Goal: Communication & Community: Answer question/provide support

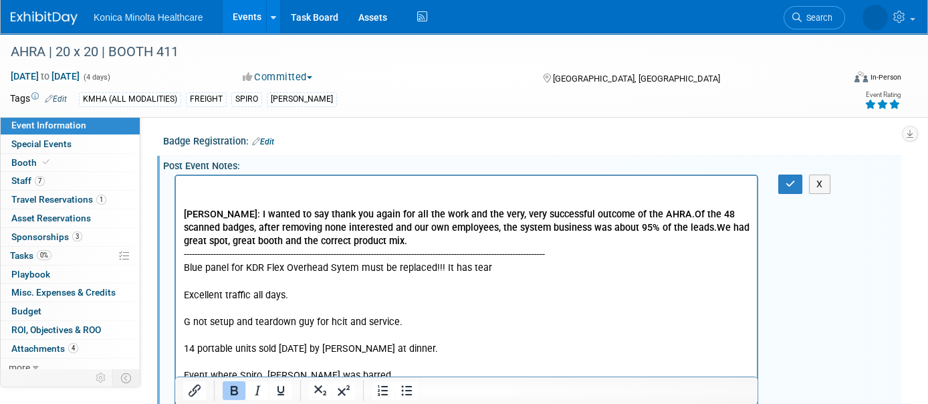
click at [197, 187] on p "Rich Text Area. Press ALT-0 for help." at bounding box center [467, 187] width 566 height 13
click at [301, 181] on p "[PERSON_NAME]' [PERSON_NAME]:" at bounding box center [467, 187] width 566 height 13
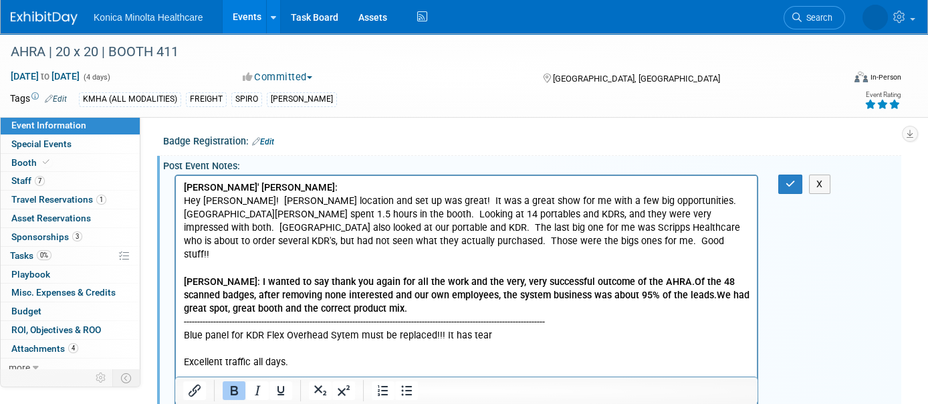
click at [298, 189] on p "[PERSON_NAME]' [PERSON_NAME]:" at bounding box center [467, 187] width 566 height 13
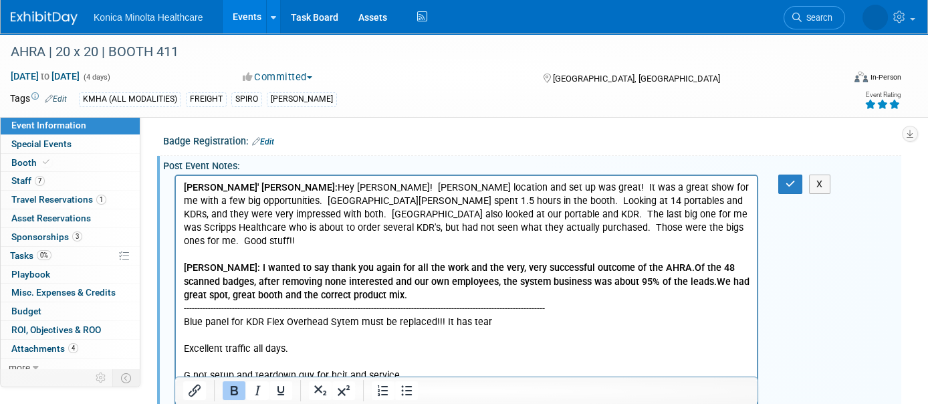
click at [556, 278] on p "[PERSON_NAME]: I wanted to say thank you again for all the work and the very, v…" at bounding box center [467, 281] width 566 height 40
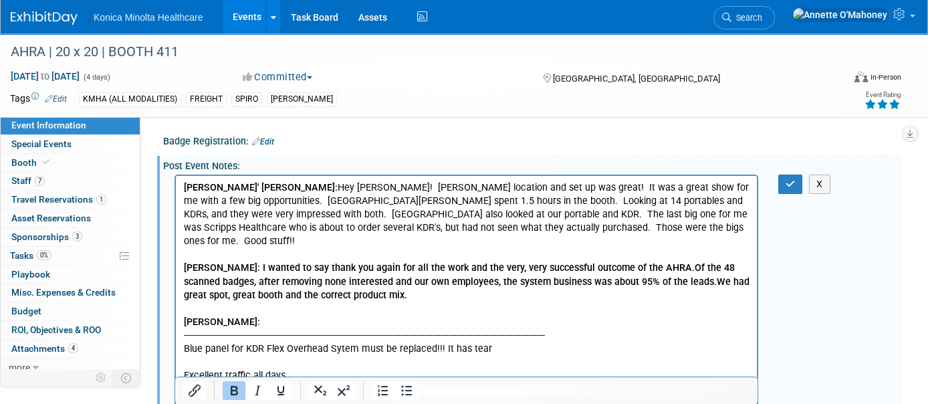
click at [275, 316] on p "[PERSON_NAME]:" at bounding box center [467, 322] width 566 height 13
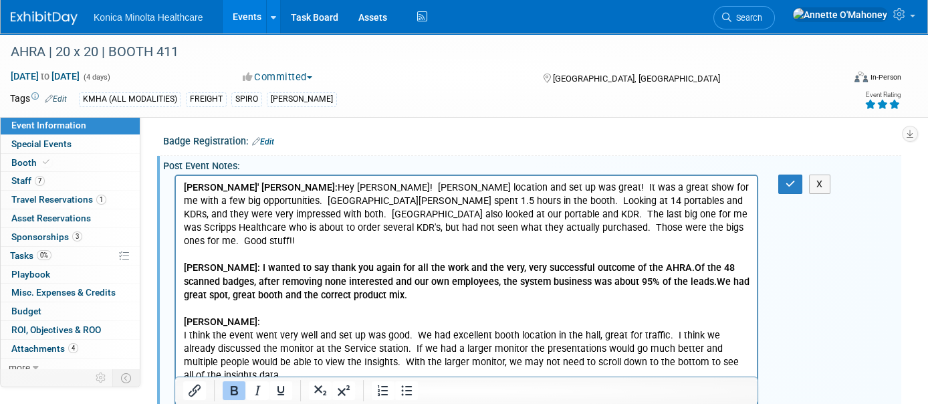
scroll to position [85, 0]
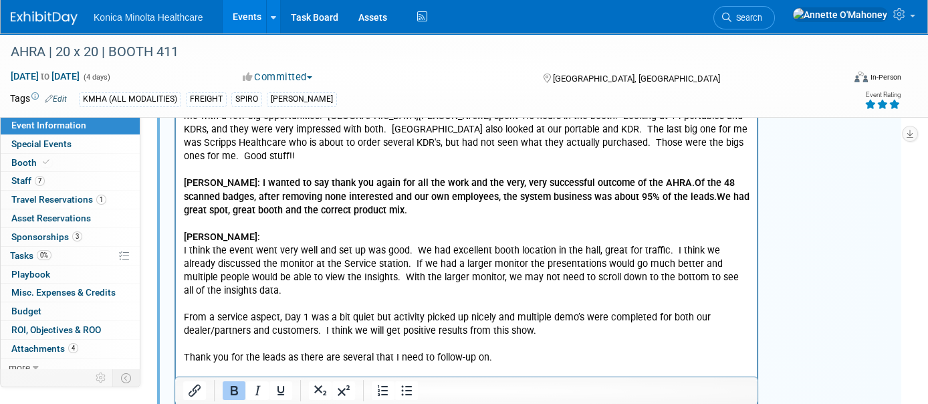
click at [258, 231] on p "[PERSON_NAME]:" at bounding box center [467, 237] width 566 height 13
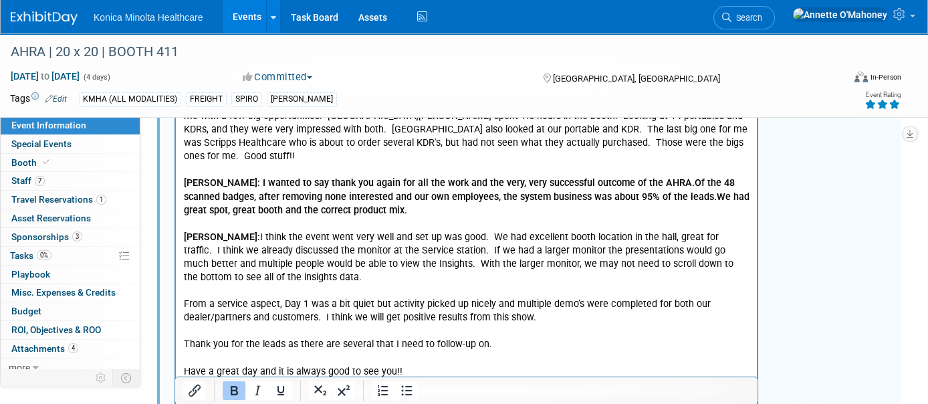
click at [284, 261] on p "[PERSON_NAME]: I think the event went very well and set up was good. We had exc…" at bounding box center [467, 257] width 566 height 53
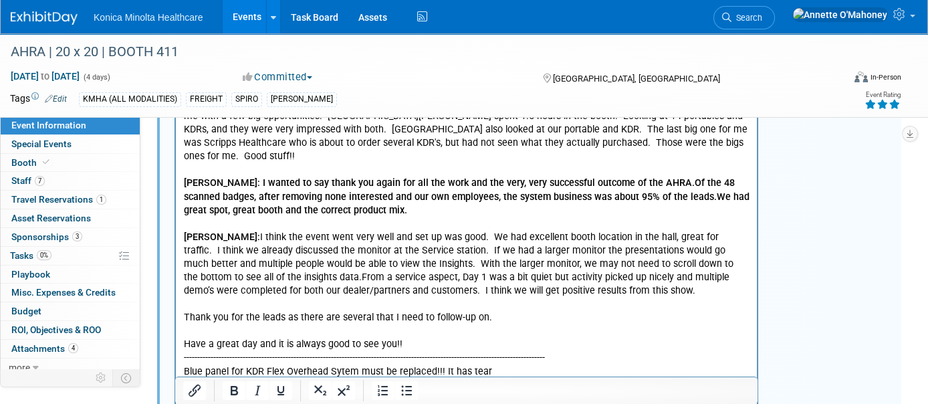
click at [588, 275] on p "[PERSON_NAME]: I think the event went very well and set up was good. We had exc…" at bounding box center [467, 264] width 566 height 67
click at [584, 274] on p "[PERSON_NAME]: I think the event went very well and set up was good. We had exc…" at bounding box center [467, 264] width 566 height 67
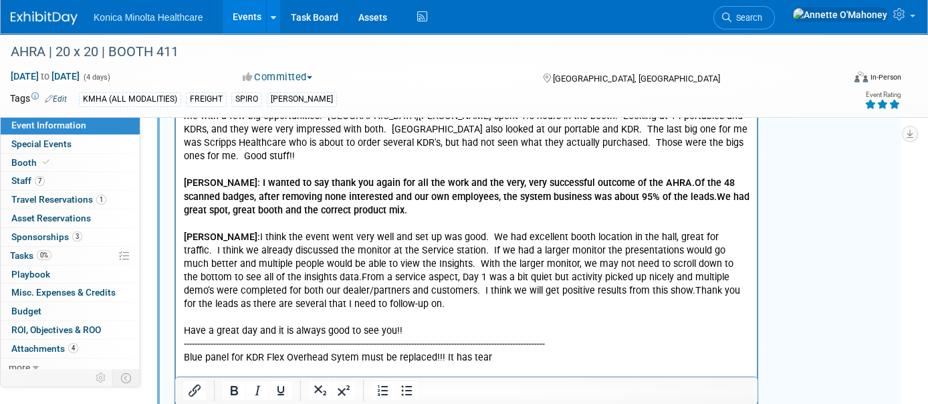
click at [348, 286] on p "[PERSON_NAME]: I think the event went very well and set up was good. We had exc…" at bounding box center [467, 271] width 566 height 80
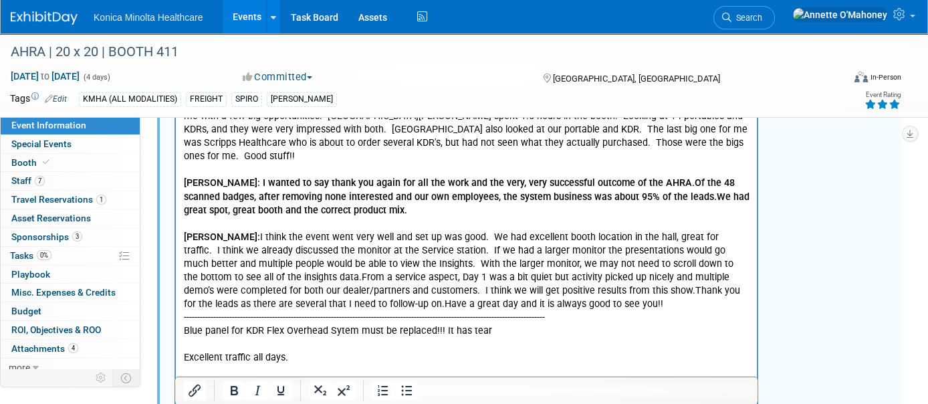
click at [587, 295] on p "[PERSON_NAME]: I think the event went very well and set up was good. We had exc…" at bounding box center [467, 271] width 566 height 80
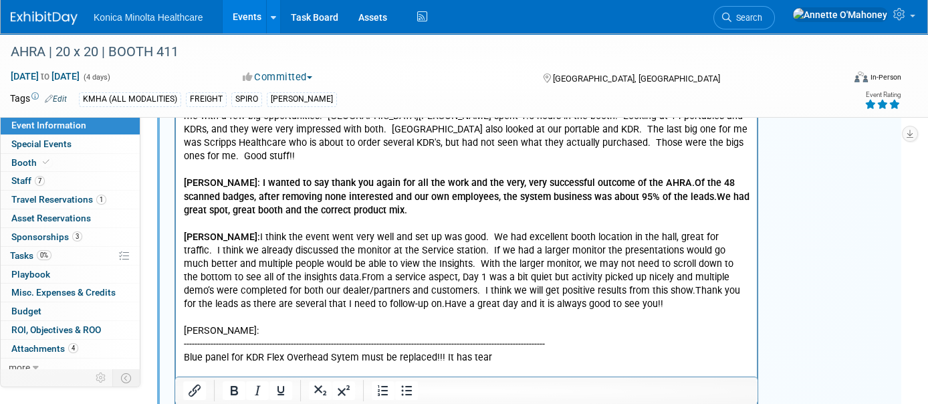
click at [275, 324] on p "[PERSON_NAME]:" at bounding box center [467, 330] width 566 height 13
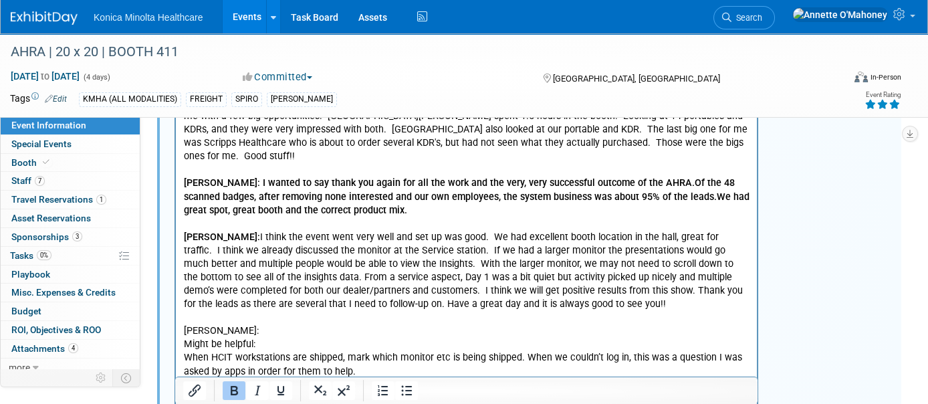
scroll to position [126, 0]
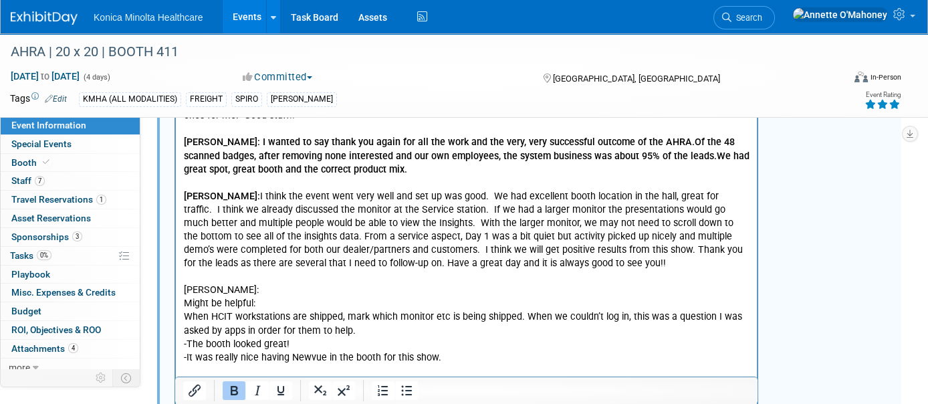
click at [275, 297] on p "Might be helpful:" at bounding box center [467, 303] width 566 height 13
click at [279, 284] on p "[PERSON_NAME]:" at bounding box center [467, 290] width 566 height 13
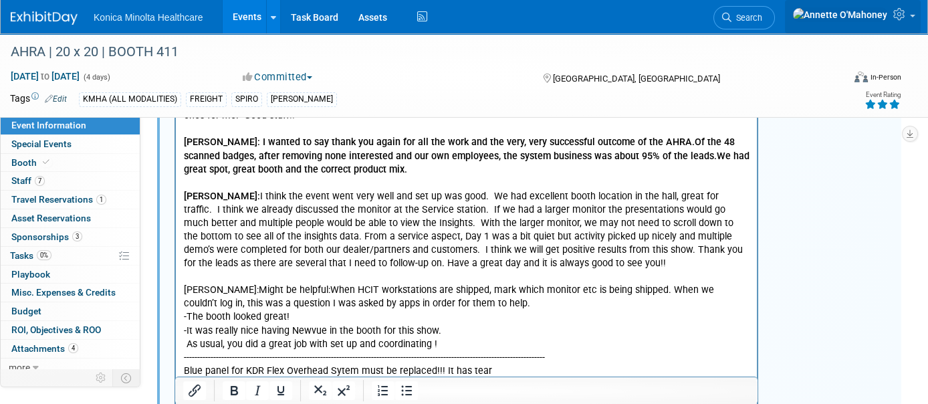
click at [917, 15] on link at bounding box center [853, 16] width 136 height 33
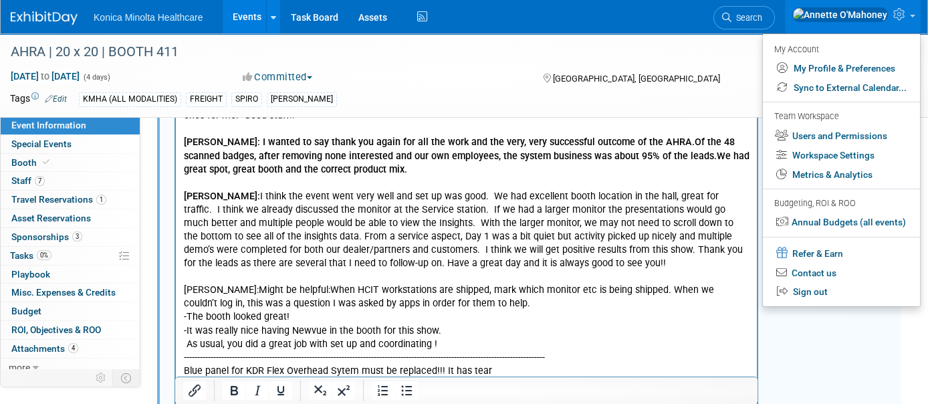
click at [851, 352] on div "Blue panel for KDR Flex Overhead Sytem must be replaced!!! It has tear Excellen…" at bounding box center [532, 286] width 738 height 482
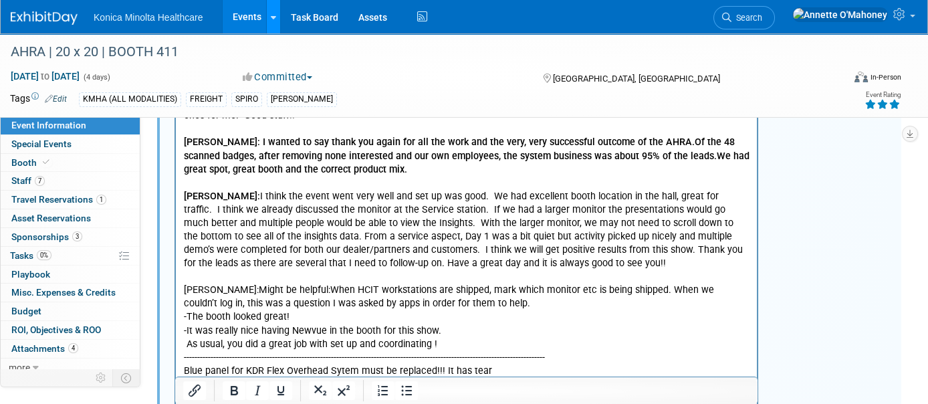
click at [273, 22] on div at bounding box center [273, 16] width 5 height 13
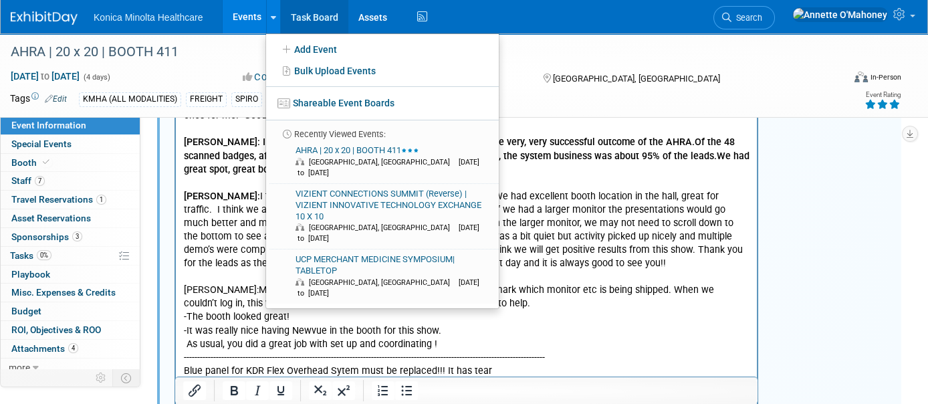
click at [309, 19] on link "Task Board" at bounding box center [315, 16] width 68 height 33
